Goal: Find specific page/section: Find specific page/section

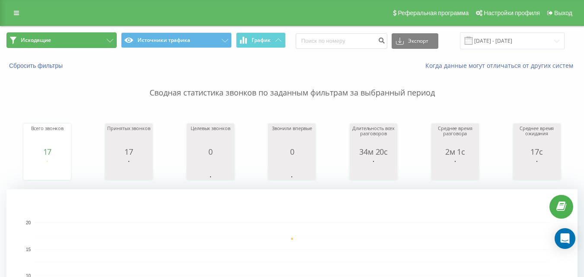
click at [35, 46] on button "Исходящие" at bounding box center [61, 40] width 110 height 16
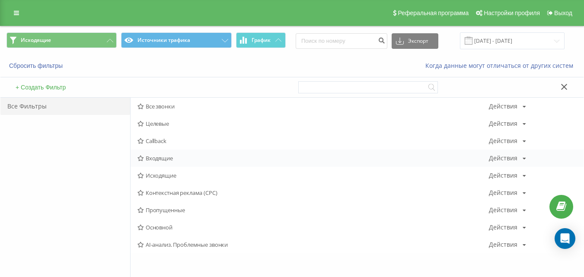
click at [153, 153] on div "Входящие Действия Редактировать Копировать Удалить По умолчанию Поделиться" at bounding box center [357, 158] width 453 height 17
click at [153, 157] on span "Входящие" at bounding box center [312, 158] width 351 height 6
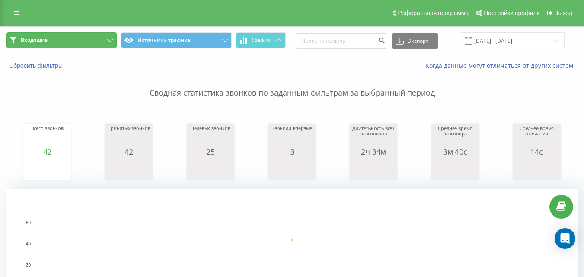
click at [42, 38] on span "Входящие" at bounding box center [34, 40] width 27 height 7
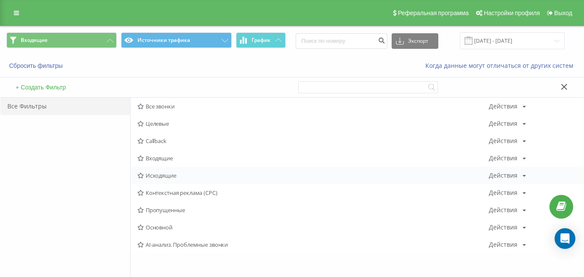
click at [153, 176] on span "Исходящие" at bounding box center [312, 176] width 351 height 6
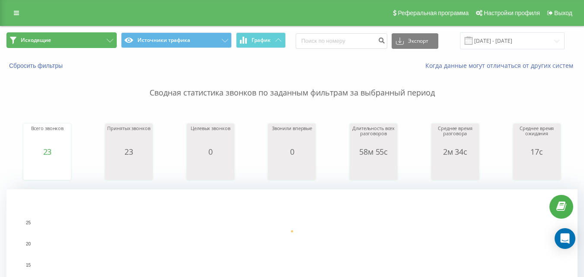
click at [84, 36] on button "Исходящие" at bounding box center [61, 40] width 110 height 16
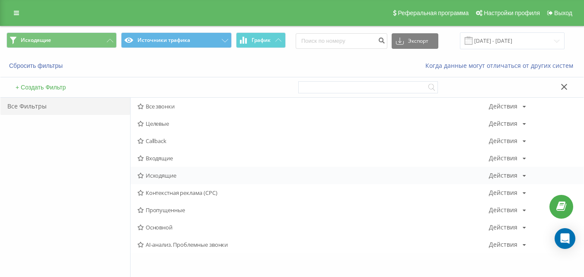
click at [176, 171] on div "Исходящие Действия Редактировать Копировать Удалить По умолчанию Поделиться" at bounding box center [357, 175] width 453 height 17
click at [176, 173] on span "Исходящие" at bounding box center [312, 176] width 351 height 6
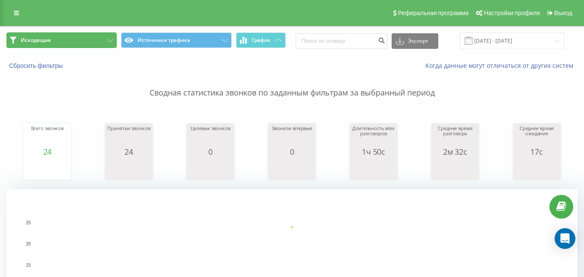
click at [97, 40] on button "Исходящие" at bounding box center [61, 40] width 110 height 16
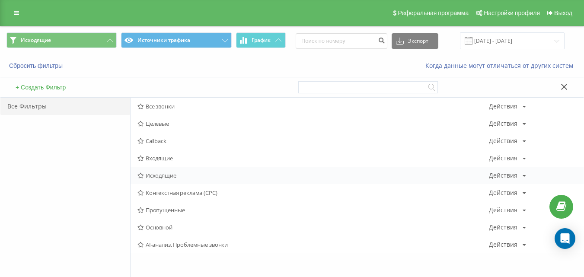
click at [153, 174] on span "Исходящие" at bounding box center [312, 176] width 351 height 6
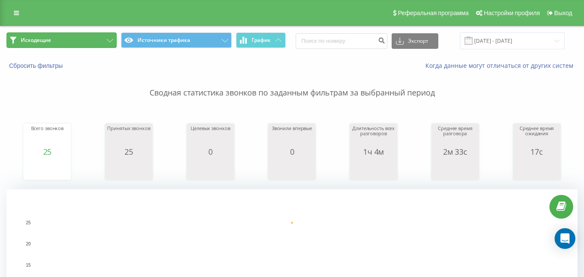
click at [84, 35] on button "Исходящие" at bounding box center [61, 40] width 110 height 16
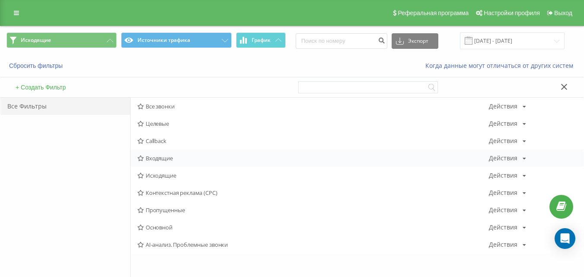
click at [153, 157] on span "Входящие" at bounding box center [312, 158] width 351 height 6
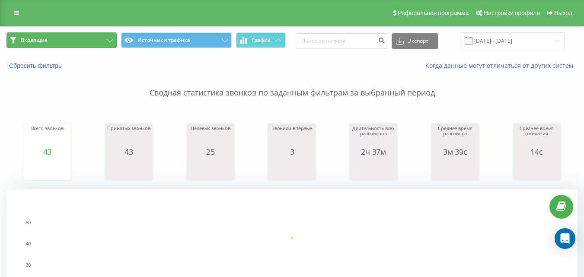
click at [79, 42] on button "Входящие" at bounding box center [61, 40] width 110 height 16
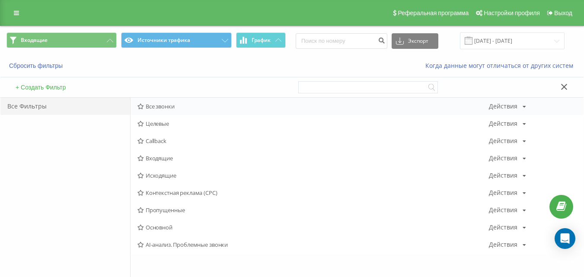
click at [147, 107] on span "Все звонки" at bounding box center [312, 106] width 351 height 6
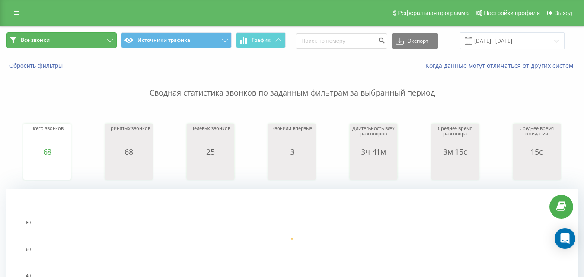
click at [94, 38] on button "Все звонки" at bounding box center [61, 40] width 110 height 16
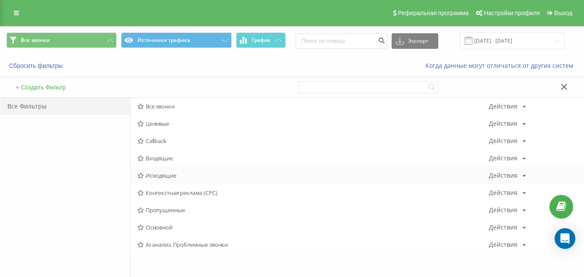
click at [160, 173] on span "Исходящие" at bounding box center [312, 176] width 351 height 6
